Goal: Consume media (video, audio): Consume media (video, audio)

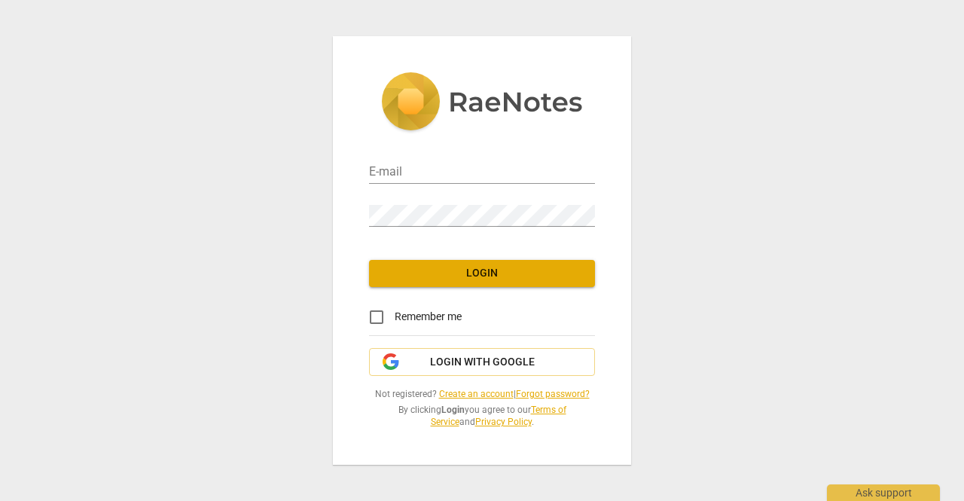
type input "[EMAIL_ADDRESS][DOMAIN_NAME]"
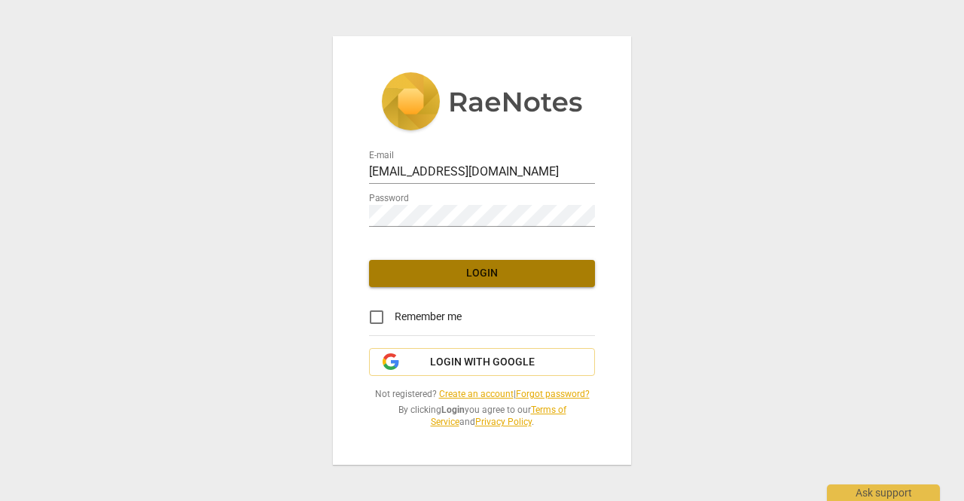
click at [478, 272] on span "Login" at bounding box center [482, 273] width 202 height 15
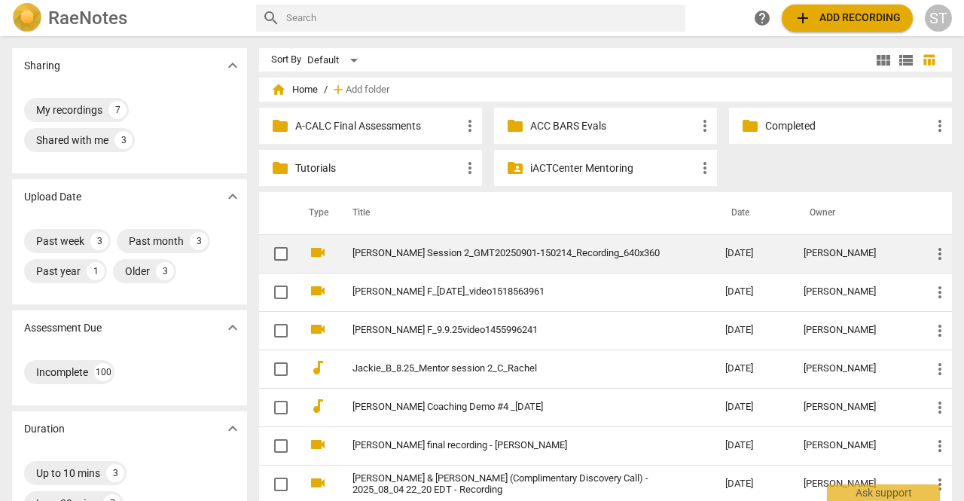
click at [478, 254] on link "[PERSON_NAME] Session 2_GMT20250901-150214_Recording_640x360" at bounding box center [511, 253] width 318 height 11
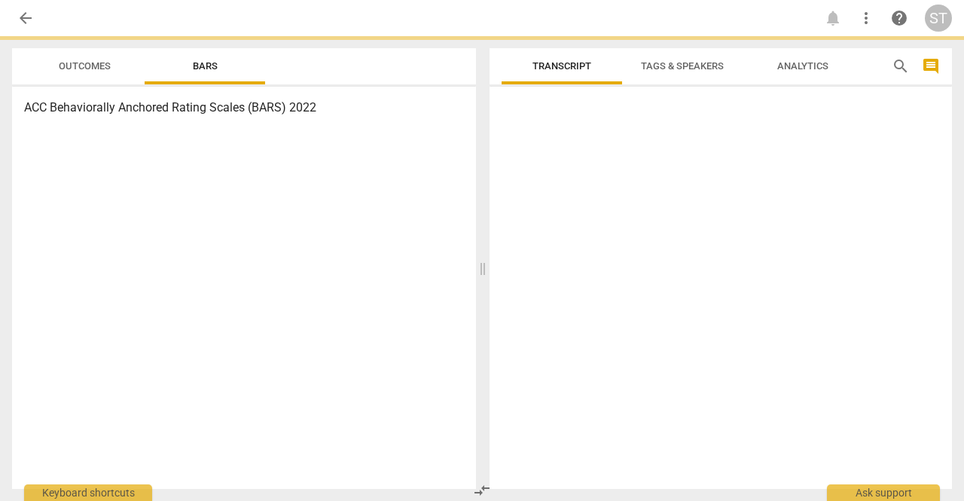
click at [478, 254] on span at bounding box center [482, 268] width 9 height 464
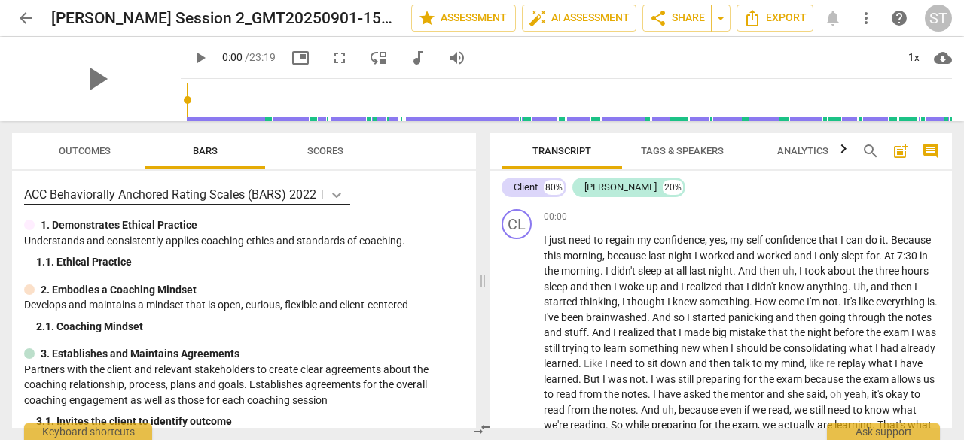
click at [333, 196] on icon at bounding box center [336, 194] width 15 height 15
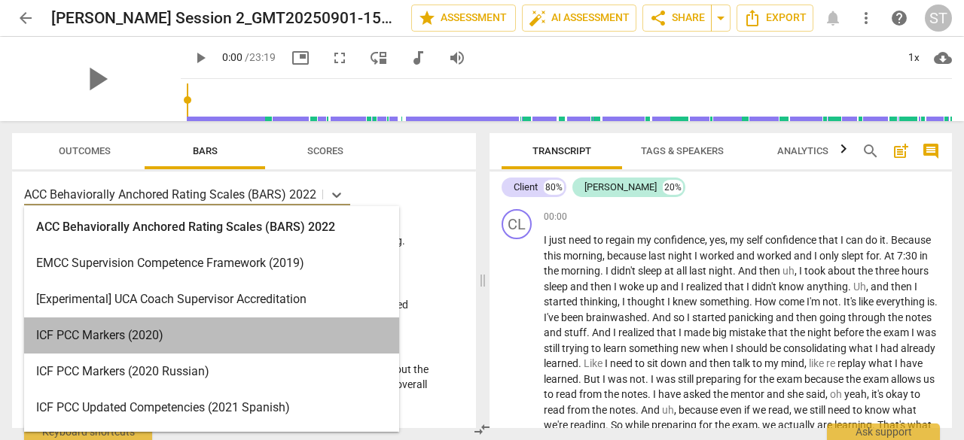
click at [291, 334] on div "ICF PCC Markers (2020)" at bounding box center [211, 336] width 375 height 36
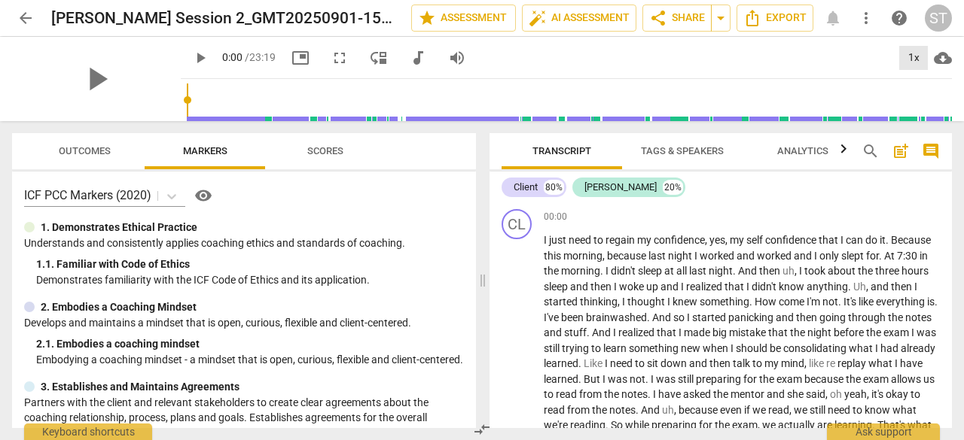
click at [908, 59] on div "1x" at bounding box center [913, 58] width 29 height 24
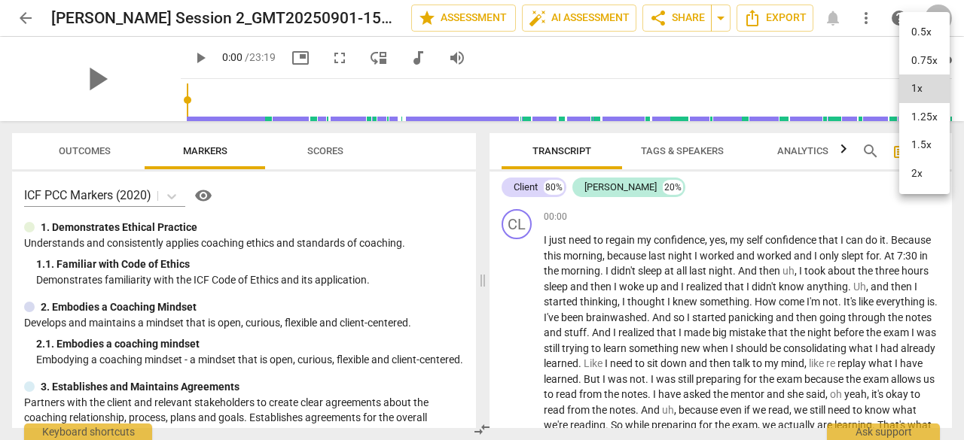
click at [912, 118] on li "1.25x" at bounding box center [924, 117] width 50 height 29
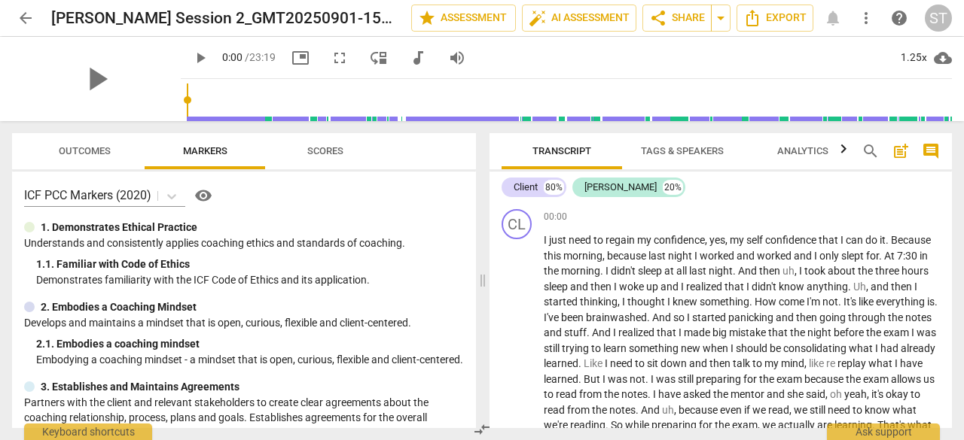
drag, startPoint x: 328, startPoint y: 56, endPoint x: 328, endPoint y: 122, distance: 65.5
click at [330, 56] on span "fullscreen" at bounding box center [339, 58] width 18 height 18
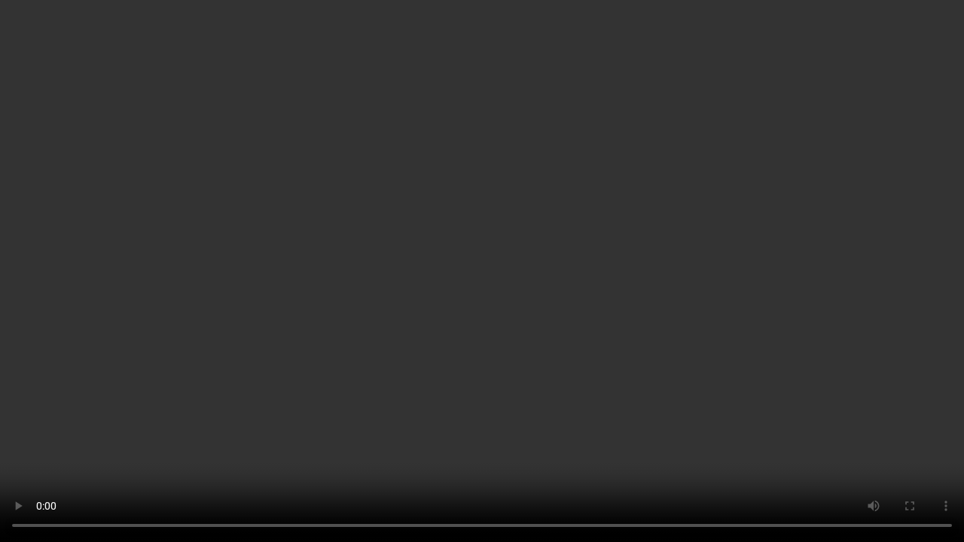
scroll to position [2490, 0]
type input "758"
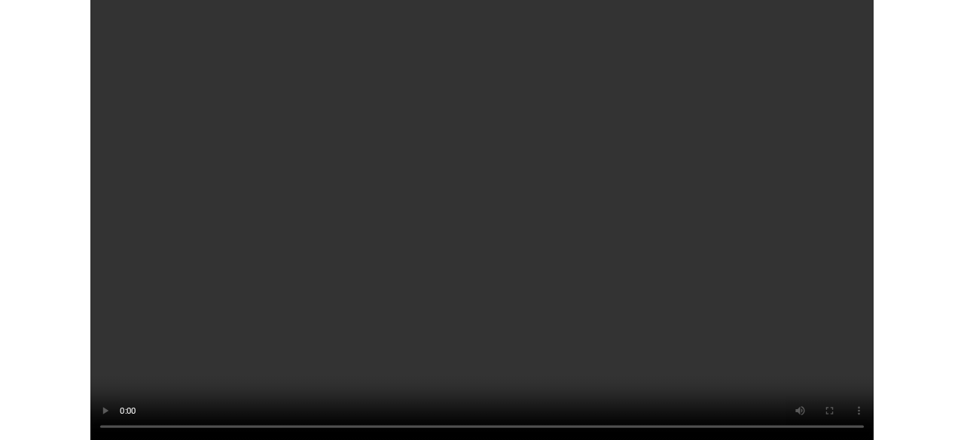
scroll to position [4924, 0]
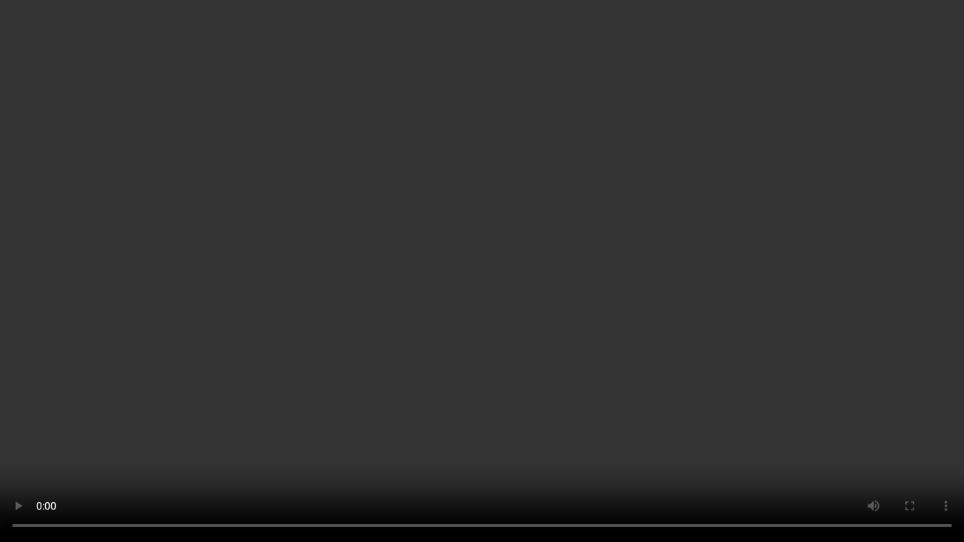
click at [337, 337] on video at bounding box center [482, 271] width 964 height 542
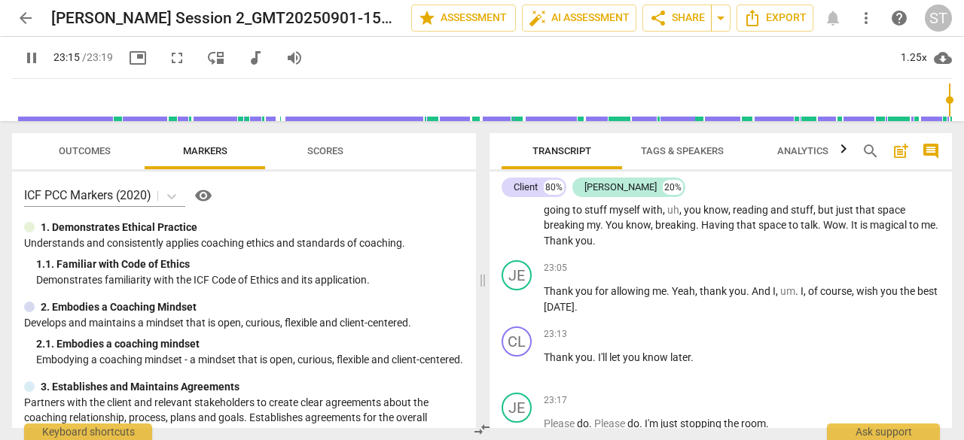
type input "1396"
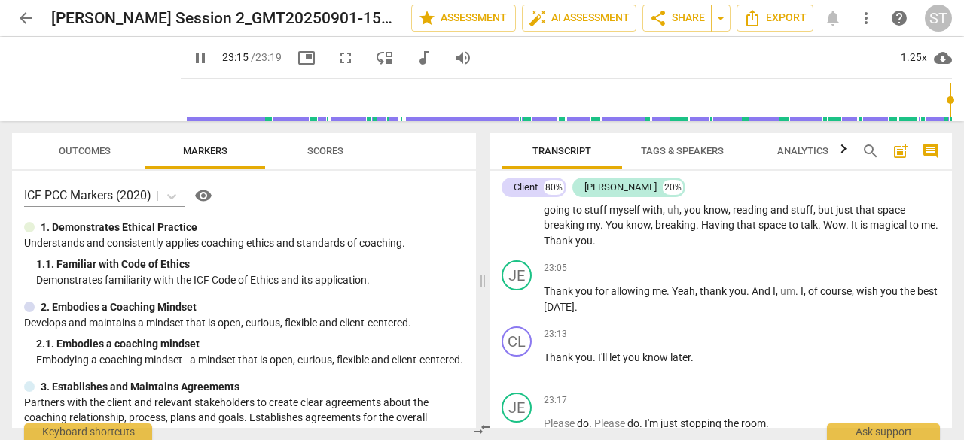
click at [25, 16] on span "arrow_back" at bounding box center [26, 18] width 18 height 18
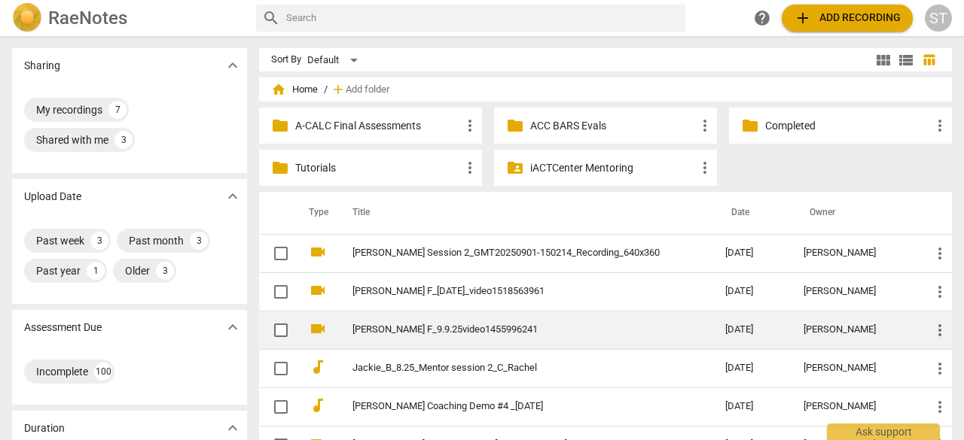
click at [418, 330] on link "[PERSON_NAME] F_9.9.25video1455996241" at bounding box center [511, 329] width 318 height 11
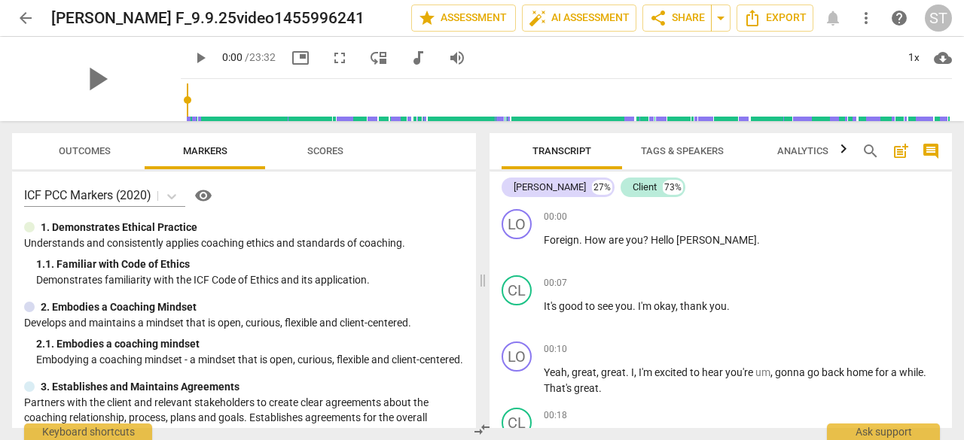
click at [191, 55] on span "play_arrow" at bounding box center [200, 58] width 18 height 18
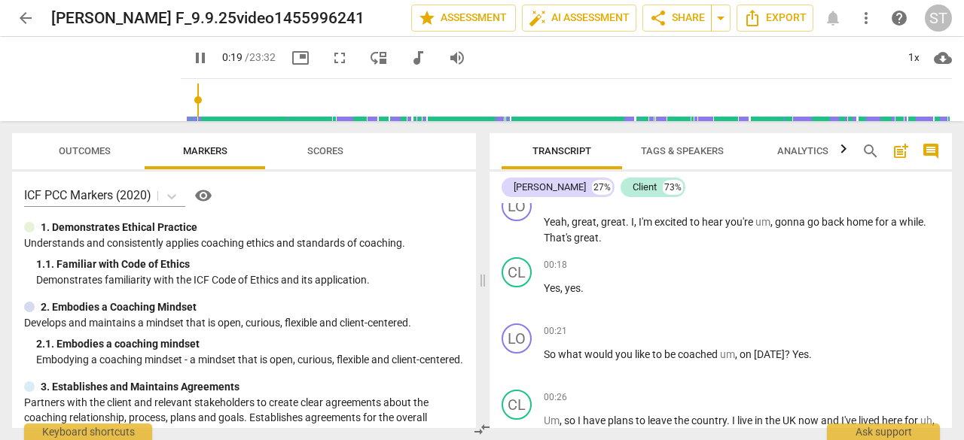
scroll to position [226, 0]
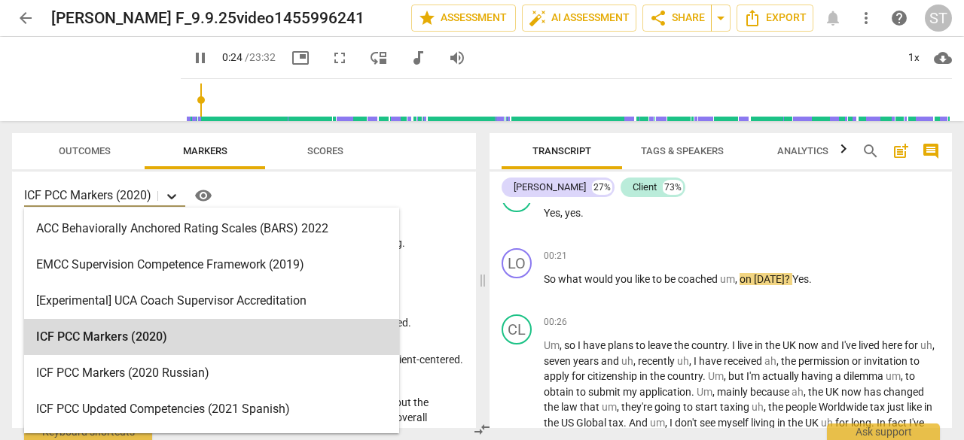
click at [174, 192] on icon at bounding box center [171, 196] width 15 height 15
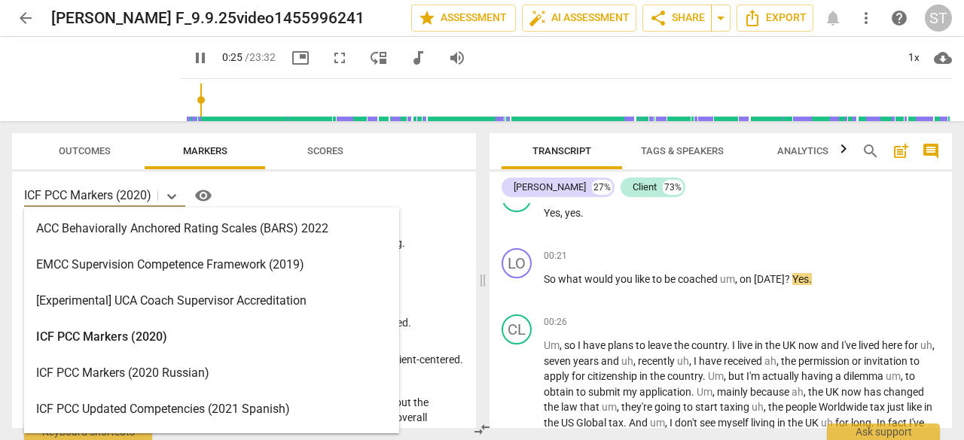
click at [167, 227] on div "ACC Behaviorally Anchored Rating Scales (BARS) 2022" at bounding box center [211, 229] width 375 height 36
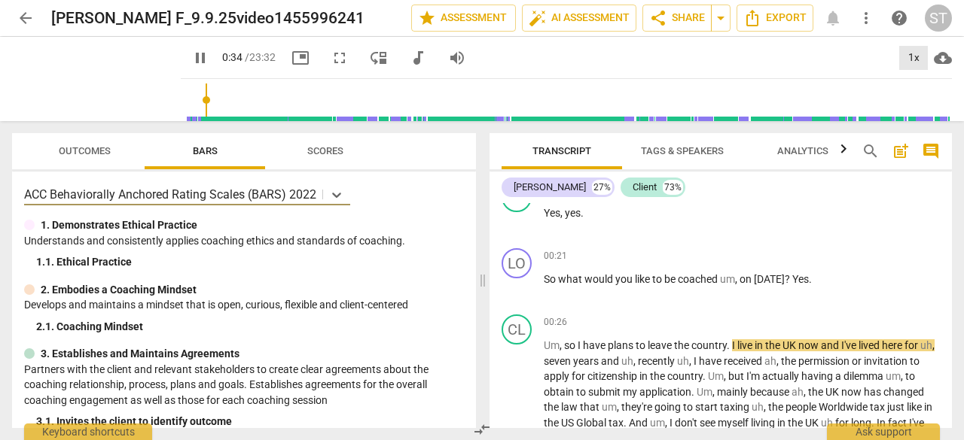
click at [899, 56] on div "1x" at bounding box center [913, 58] width 29 height 24
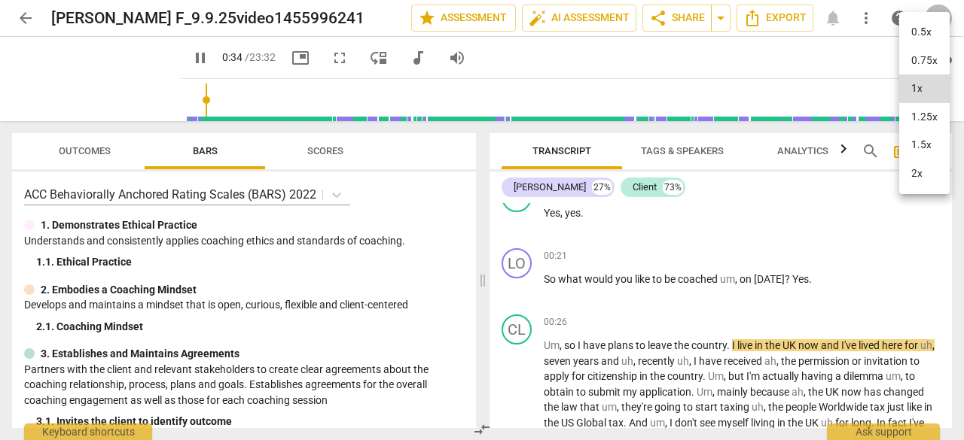
click at [906, 114] on li "1.25x" at bounding box center [924, 117] width 50 height 29
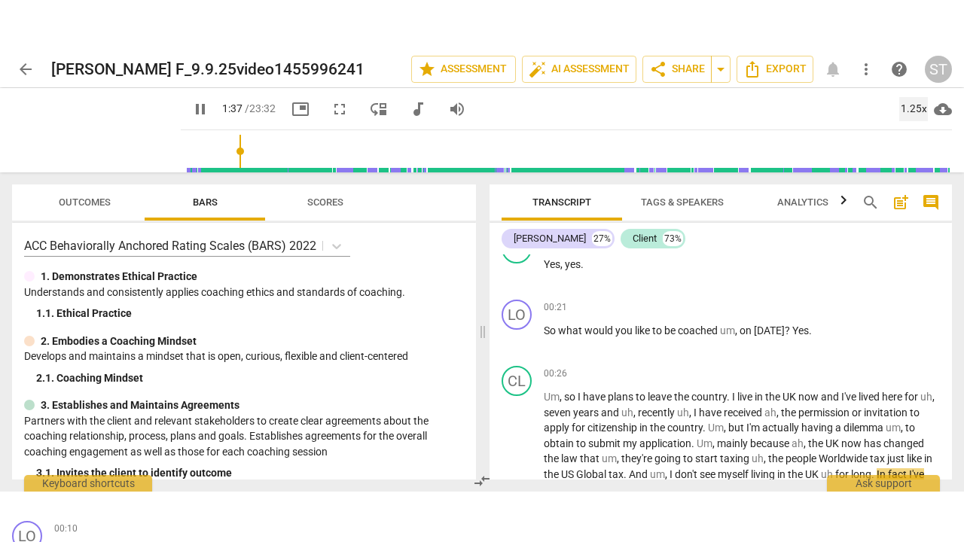
scroll to position [454, 0]
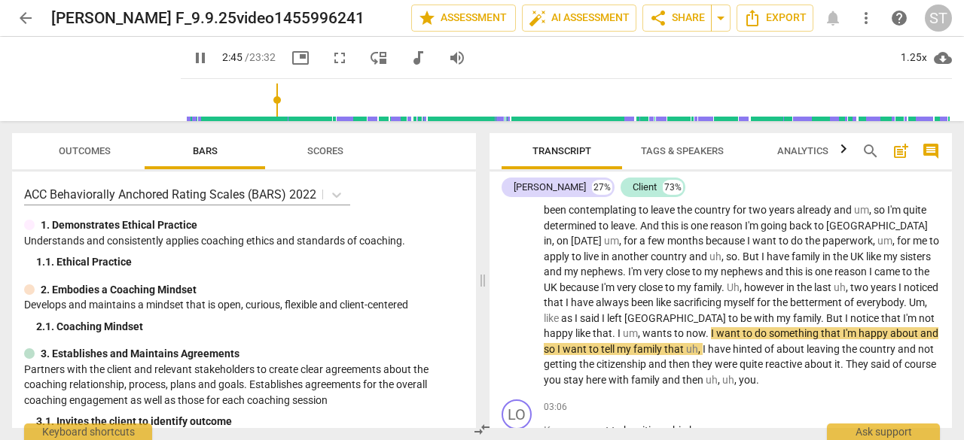
click at [330, 56] on span "fullscreen" at bounding box center [339, 58] width 18 height 18
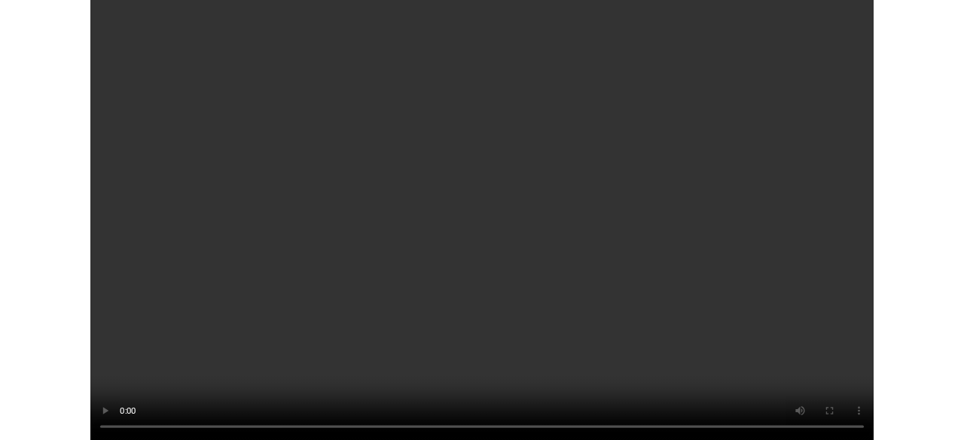
scroll to position [5970, 0]
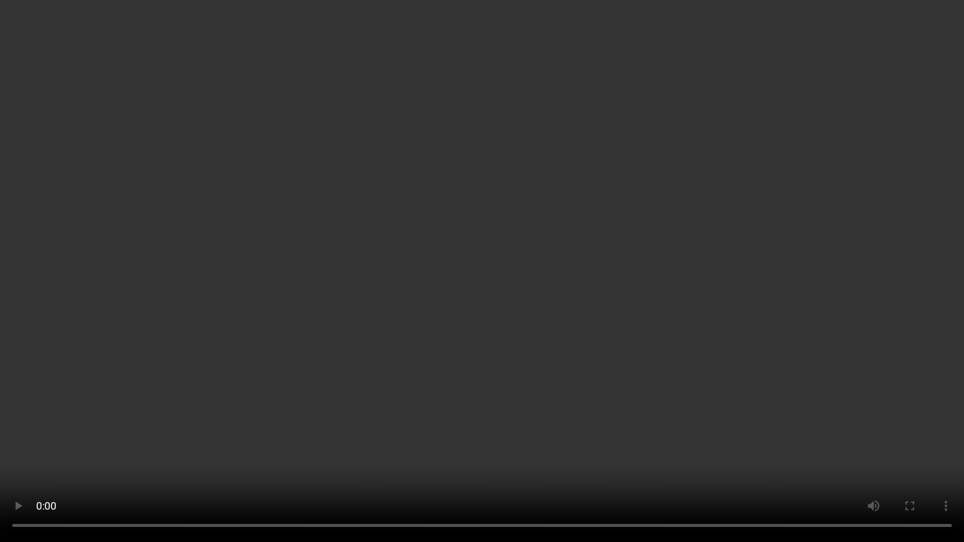
click at [379, 73] on video at bounding box center [482, 271] width 964 height 542
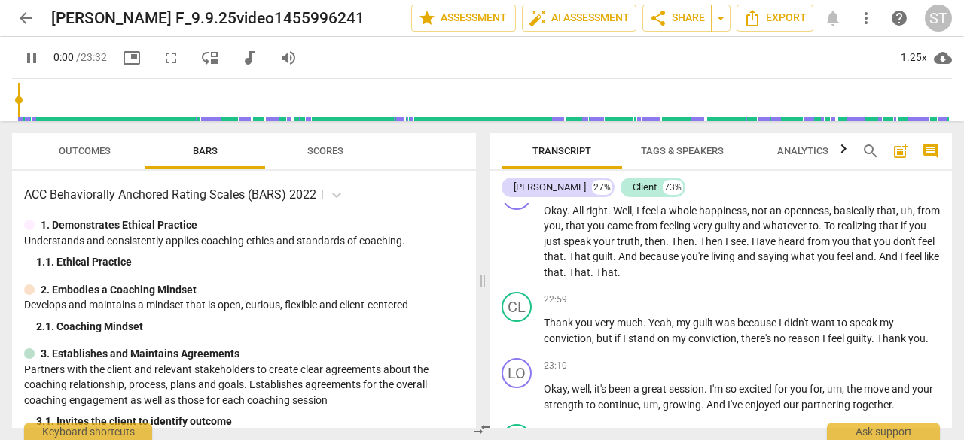
scroll to position [30, 0]
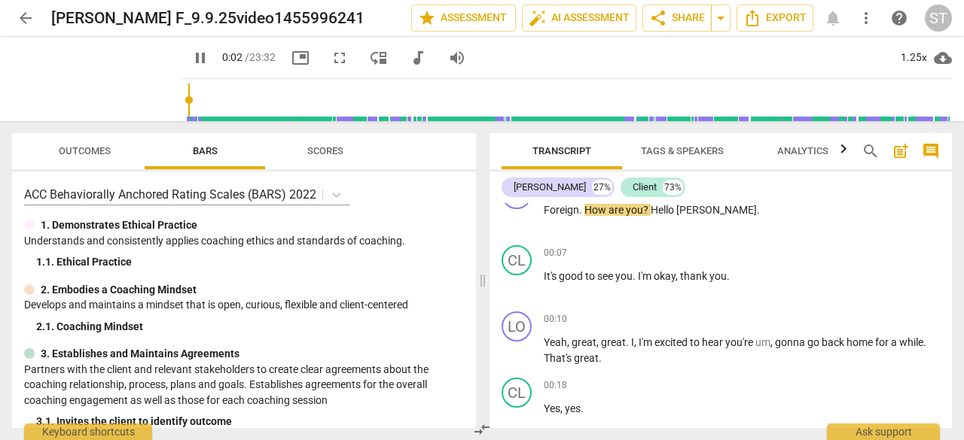
type input "3"
click at [30, 18] on span "arrow_back" at bounding box center [26, 18] width 18 height 18
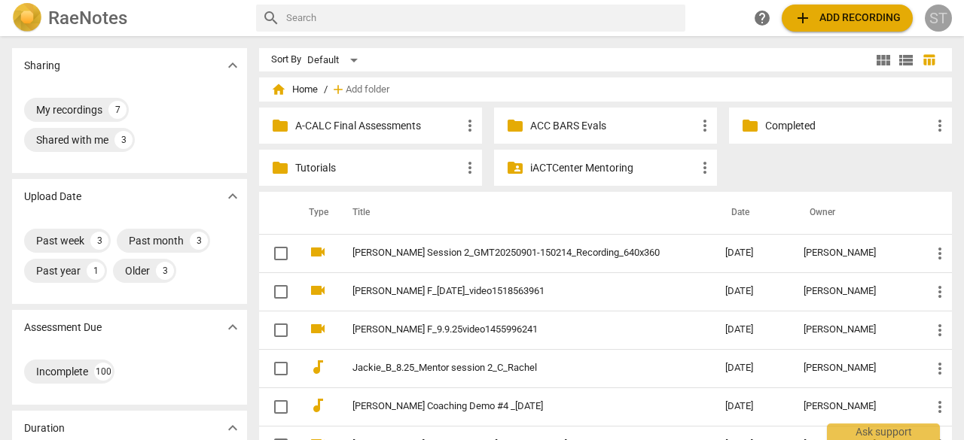
click at [949, 20] on div "ST" at bounding box center [937, 18] width 27 height 27
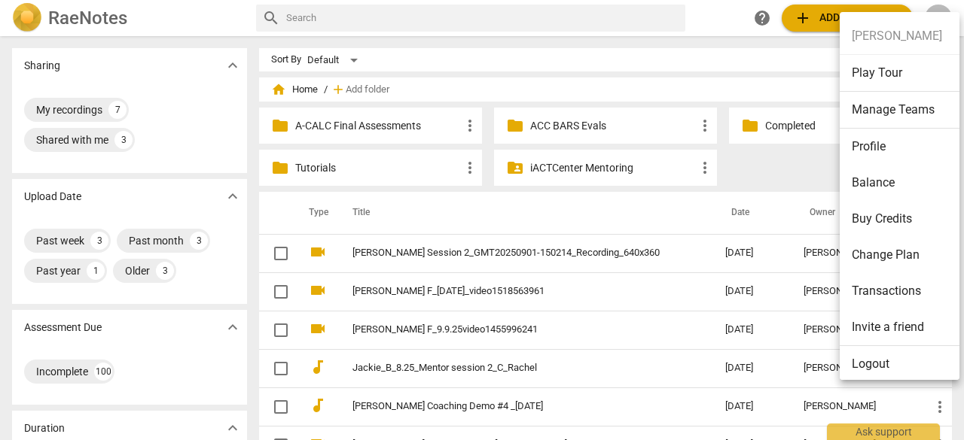
click at [869, 365] on li "Logout" at bounding box center [901, 364] width 125 height 36
